Goal: Obtain resource: Obtain resource

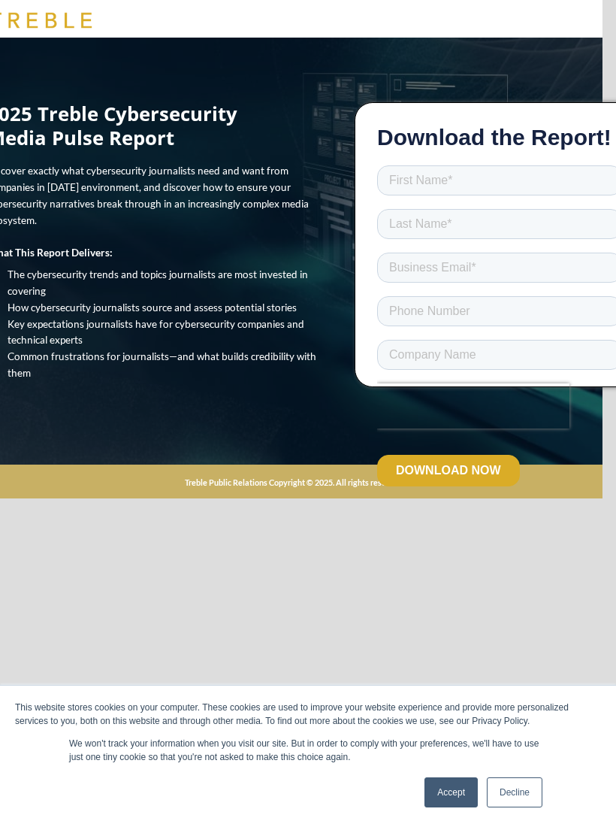
scroll to position [0, 44]
